Goal: Check status: Check status

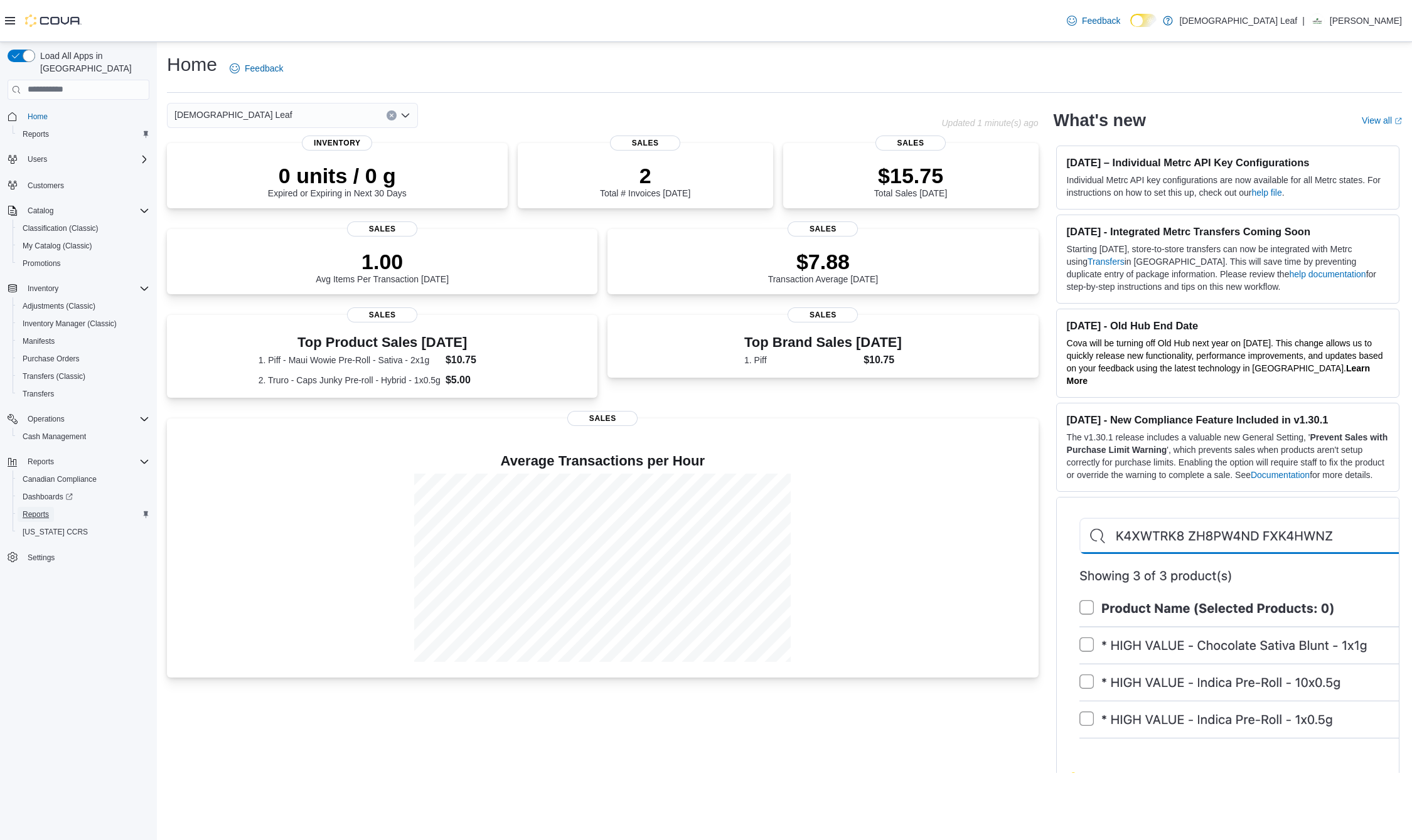
click at [42, 509] on span "Reports" at bounding box center [36, 515] width 26 height 10
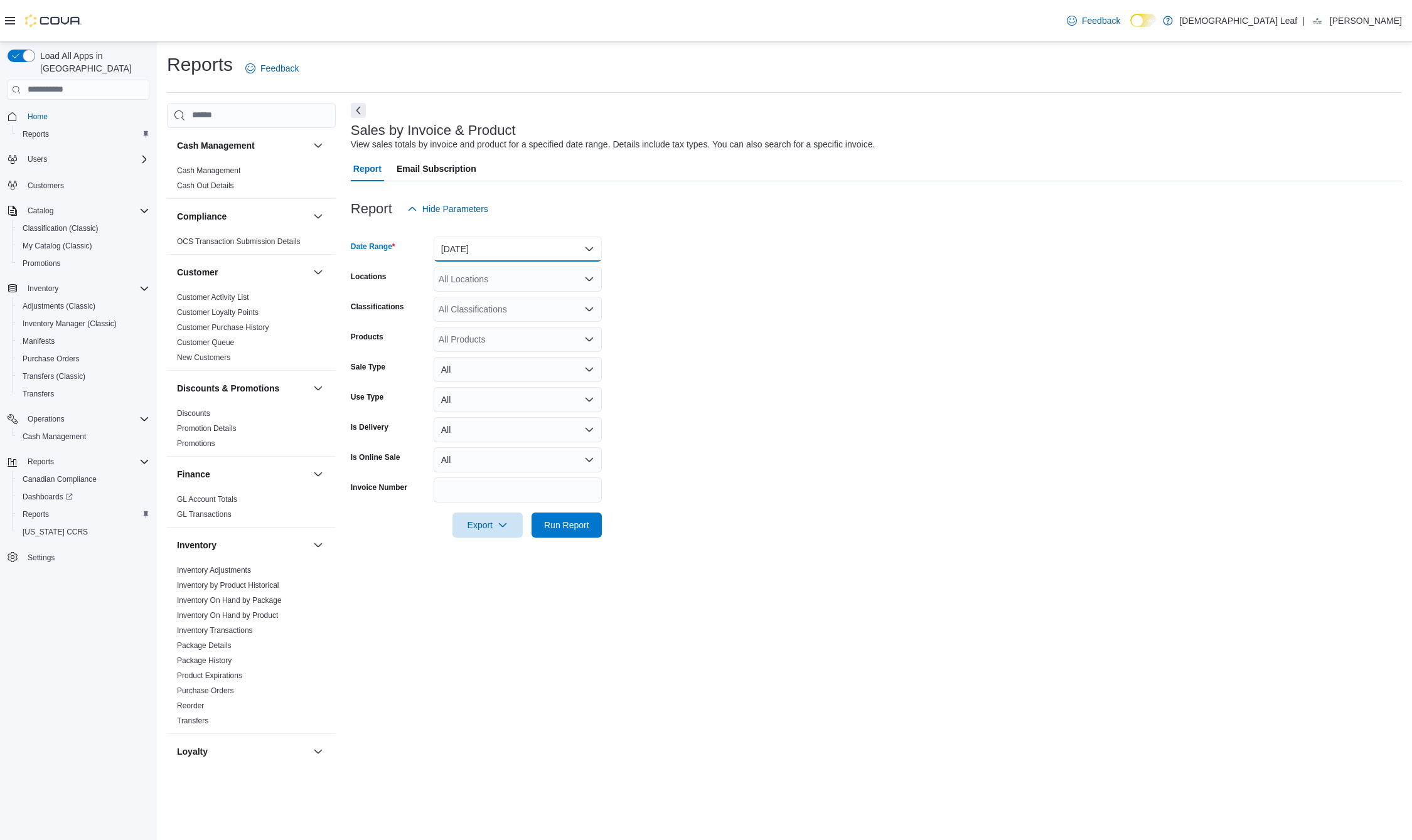
click at [533, 239] on button "Yesterday" at bounding box center [517, 249] width 168 height 25
click at [501, 302] on span "Today" at bounding box center [526, 299] width 143 height 15
click at [567, 523] on span "Run Report" at bounding box center [567, 524] width 45 height 12
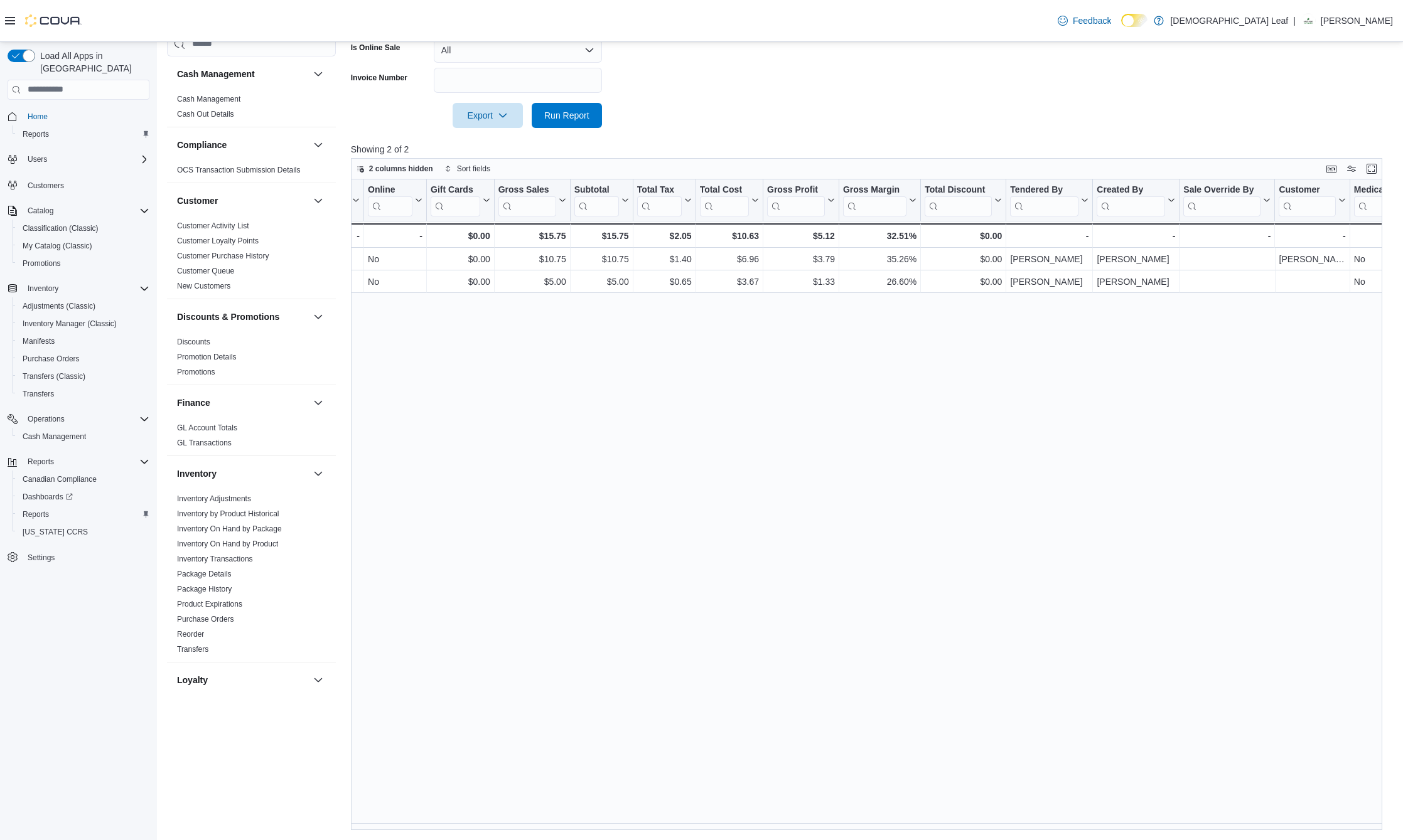
scroll to position [0, 972]
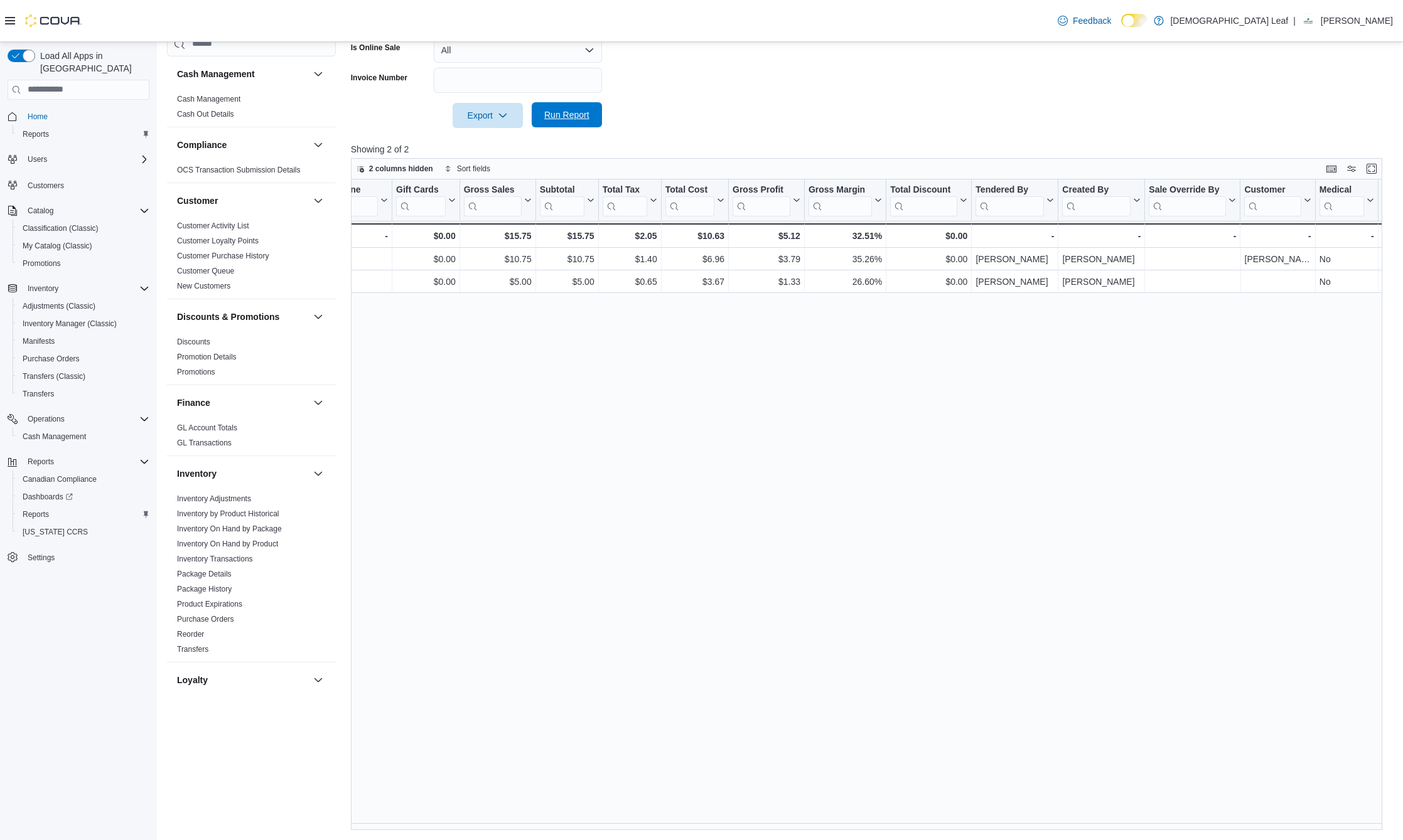
click at [567, 114] on span "Run Report" at bounding box center [567, 114] width 45 height 12
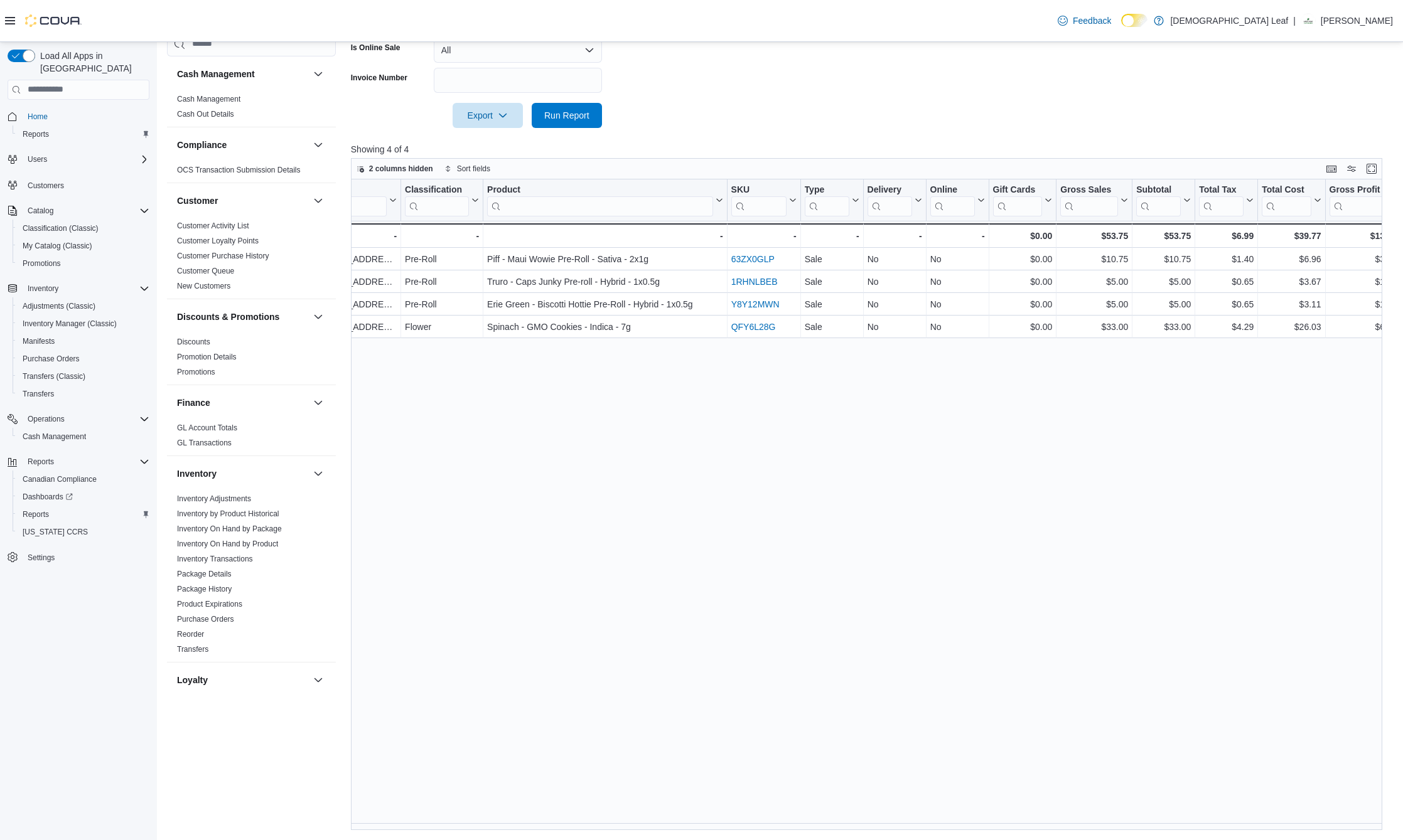
scroll to position [0, 548]
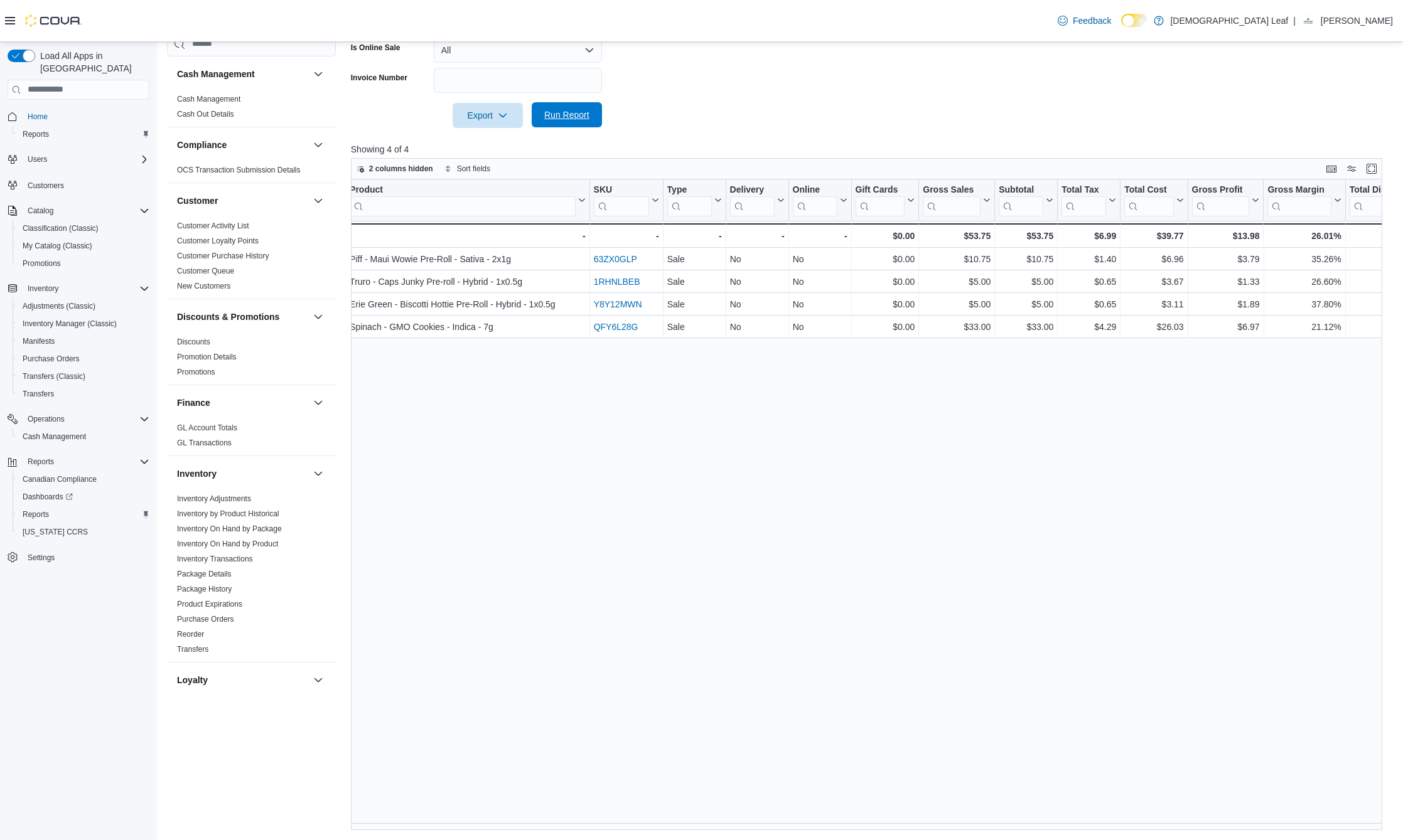
click at [566, 120] on span "Run Report" at bounding box center [567, 114] width 45 height 12
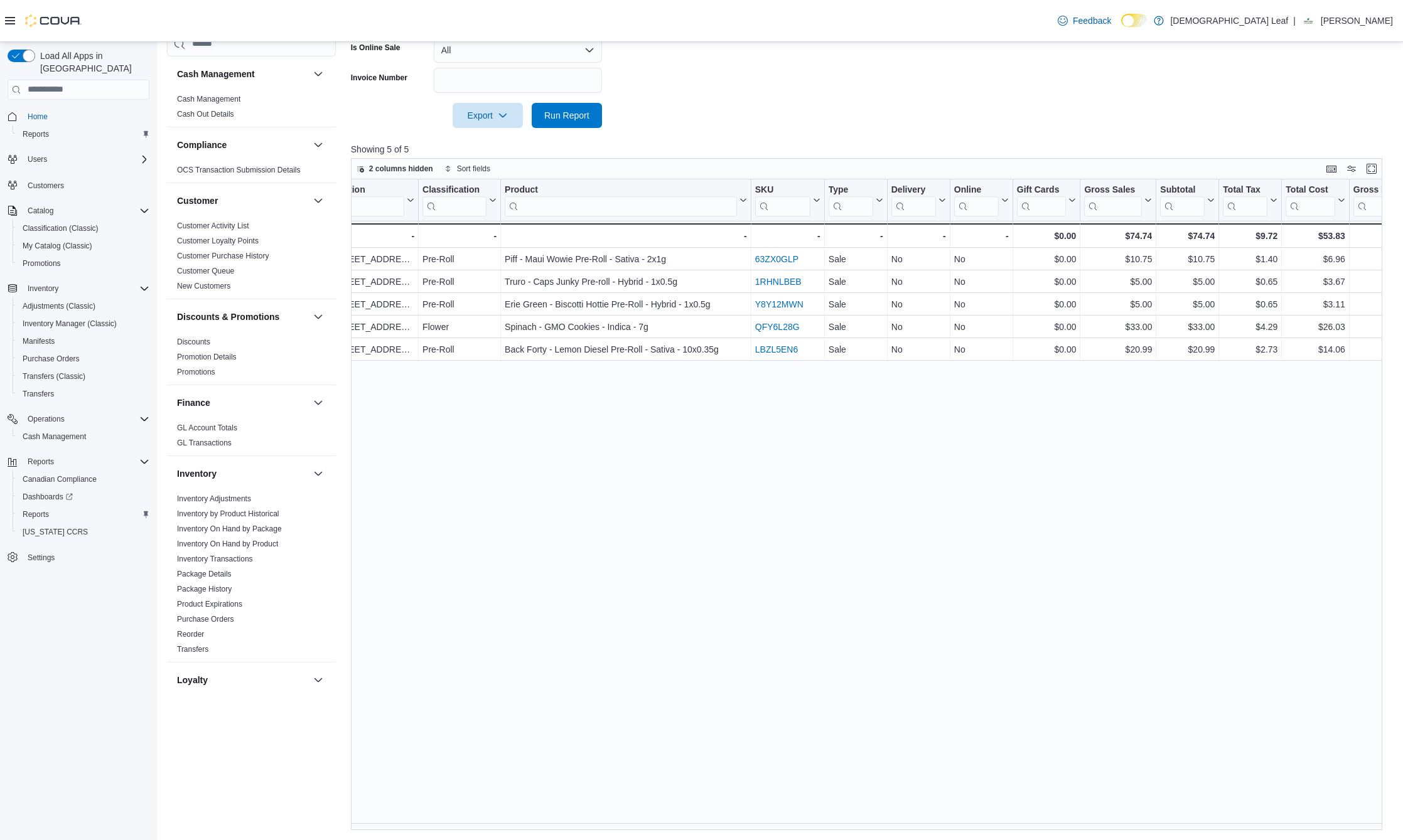
scroll to position [0, 400]
